Goal: Information Seeking & Learning: Learn about a topic

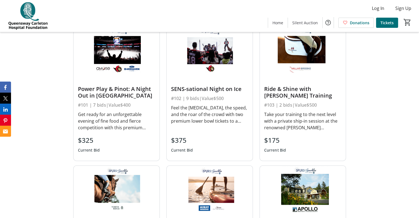
scroll to position [220, 0]
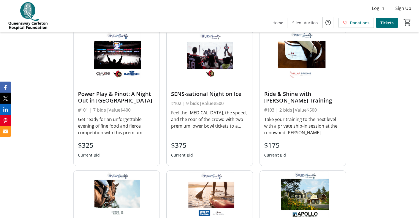
click at [208, 62] on img at bounding box center [210, 55] width 86 height 48
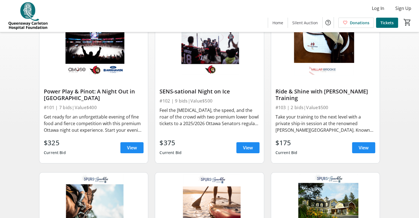
scroll to position [69, 0]
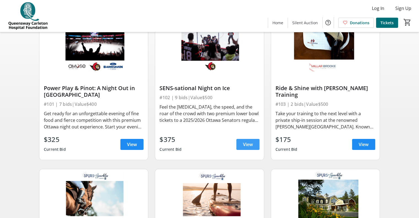
click at [249, 148] on span "View" at bounding box center [248, 144] width 10 height 7
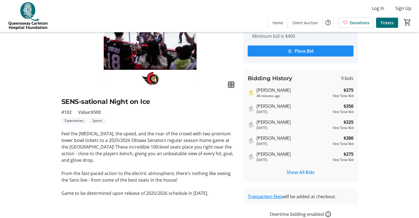
scroll to position [60, 0]
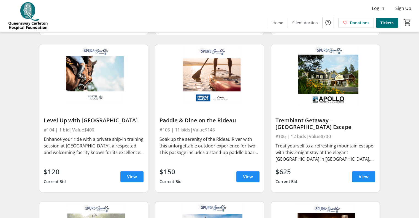
scroll to position [214, 0]
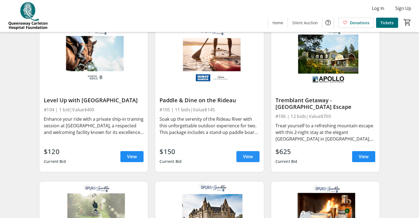
click at [250, 160] on span "View" at bounding box center [248, 156] width 10 height 7
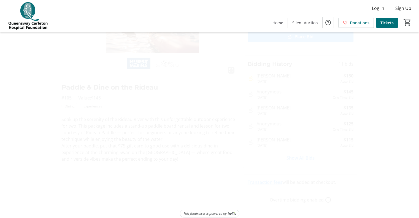
scroll to position [74, 0]
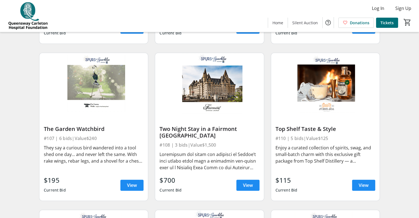
scroll to position [345, 0]
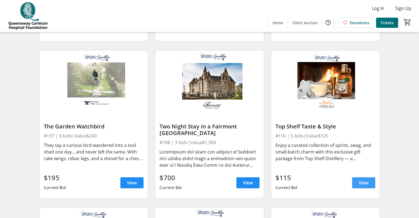
click at [364, 186] on span "View" at bounding box center [364, 182] width 10 height 7
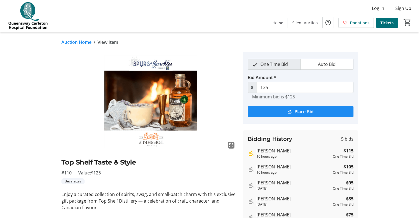
scroll to position [345, 0]
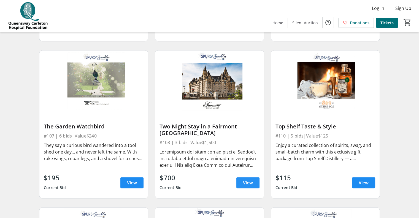
click at [250, 186] on span "View" at bounding box center [248, 182] width 10 height 7
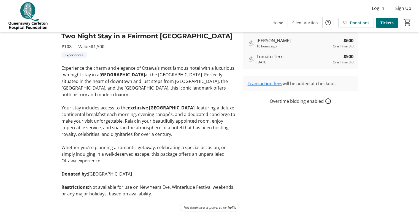
scroll to position [136, 0]
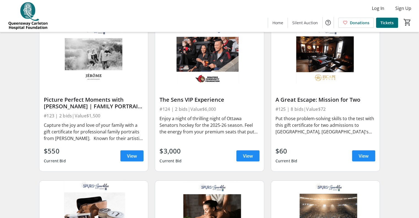
scroll to position [1157, 0]
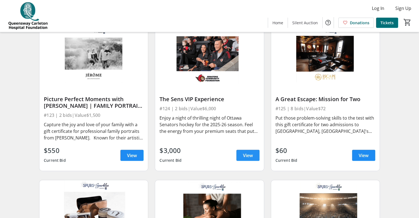
click at [246, 159] on span "View" at bounding box center [248, 155] width 10 height 7
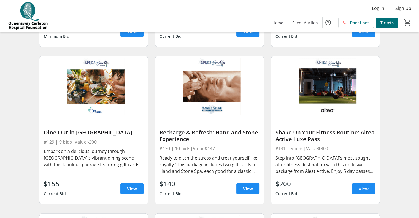
scroll to position [1440, 0]
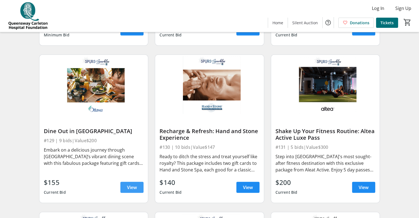
click at [134, 191] on span "View" at bounding box center [132, 187] width 10 height 7
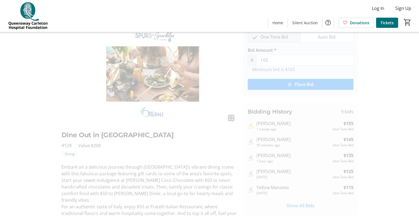
scroll to position [25, 0]
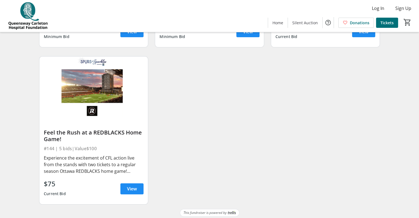
scroll to position [2230, 0]
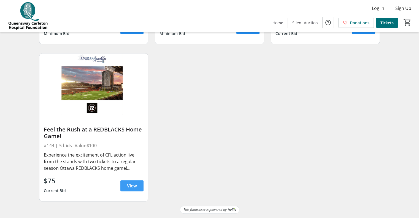
click at [133, 186] on span "View" at bounding box center [132, 185] width 10 height 7
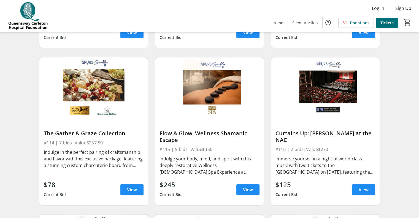
scroll to position [650, 0]
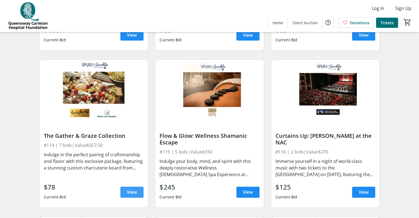
click at [134, 195] on span "View" at bounding box center [132, 192] width 10 height 7
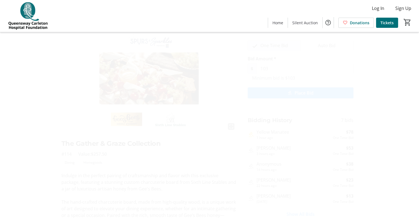
scroll to position [19, 0]
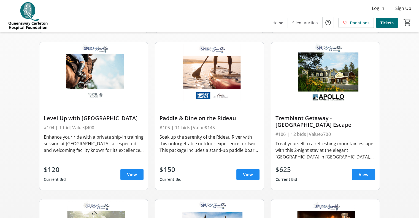
scroll to position [195, 0]
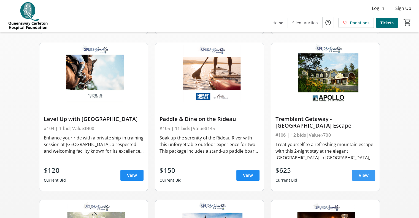
click at [361, 178] on span "View" at bounding box center [364, 175] width 10 height 7
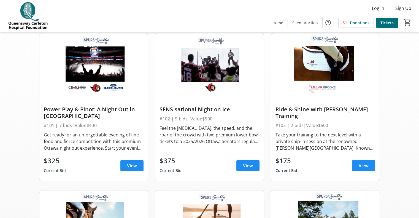
scroll to position [44, 0]
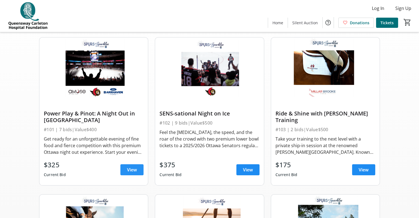
click at [132, 173] on span "View" at bounding box center [132, 169] width 10 height 7
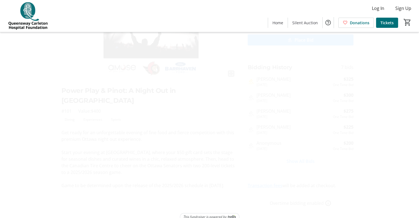
scroll to position [76, 0]
